Goal: Find specific page/section: Find specific page/section

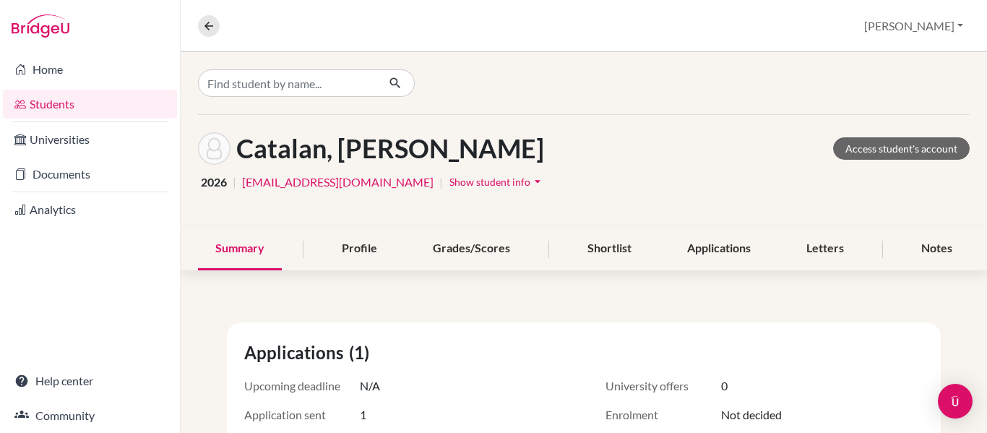
click at [38, 103] on link "Students" at bounding box center [90, 104] width 174 height 29
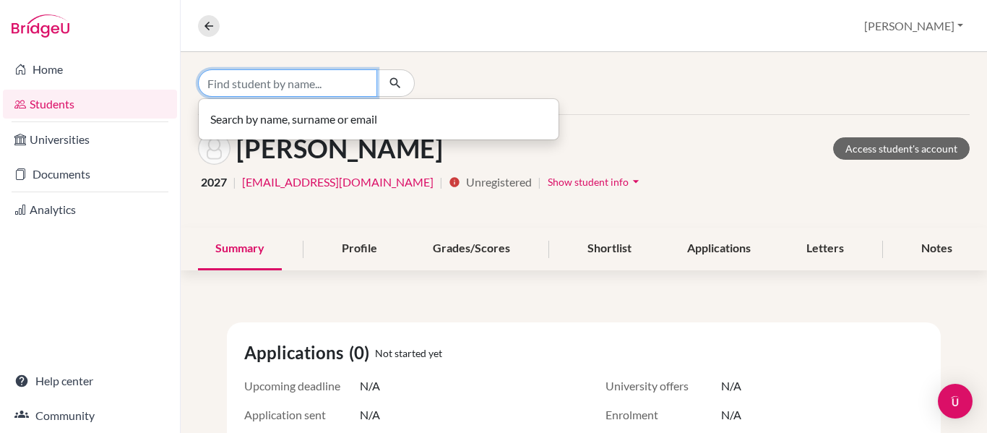
click at [301, 82] on input "Find student by name..." at bounding box center [287, 82] width 179 height 27
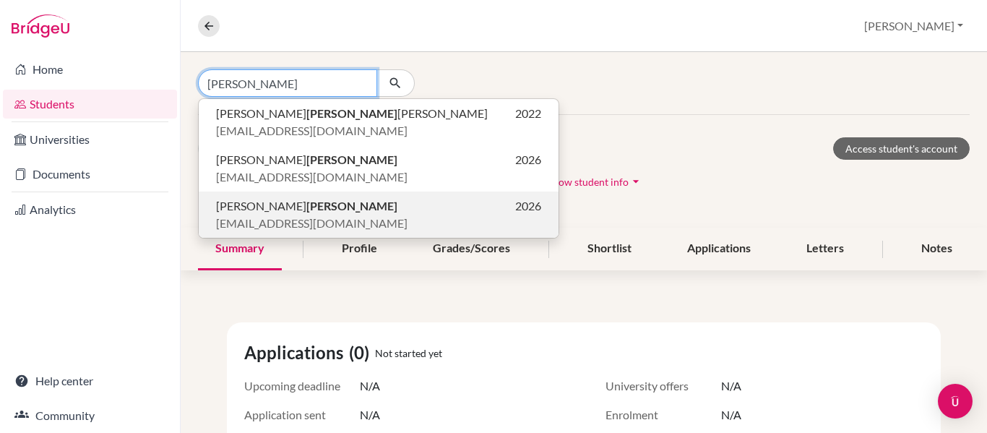
type input "obando"
click at [261, 204] on span "Jose Carlos Obando" at bounding box center [306, 205] width 181 height 17
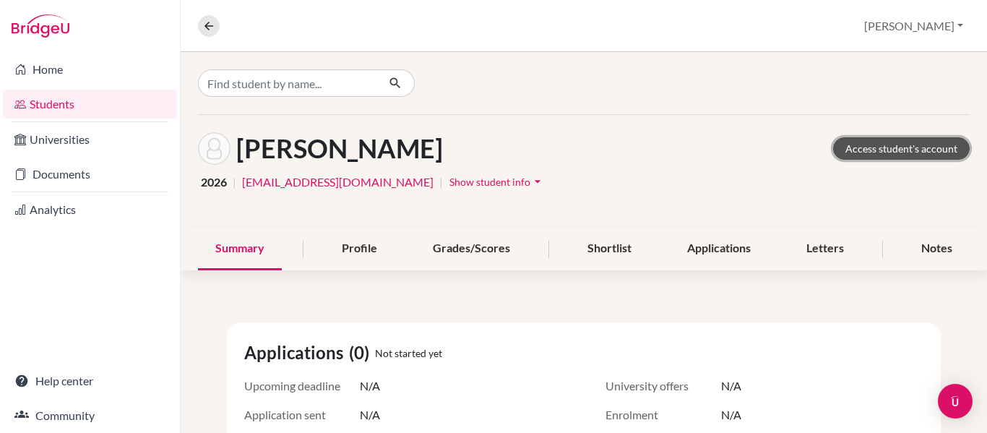
click at [893, 150] on link "Access student's account" at bounding box center [901, 148] width 137 height 22
